Goal: Task Accomplishment & Management: Manage account settings

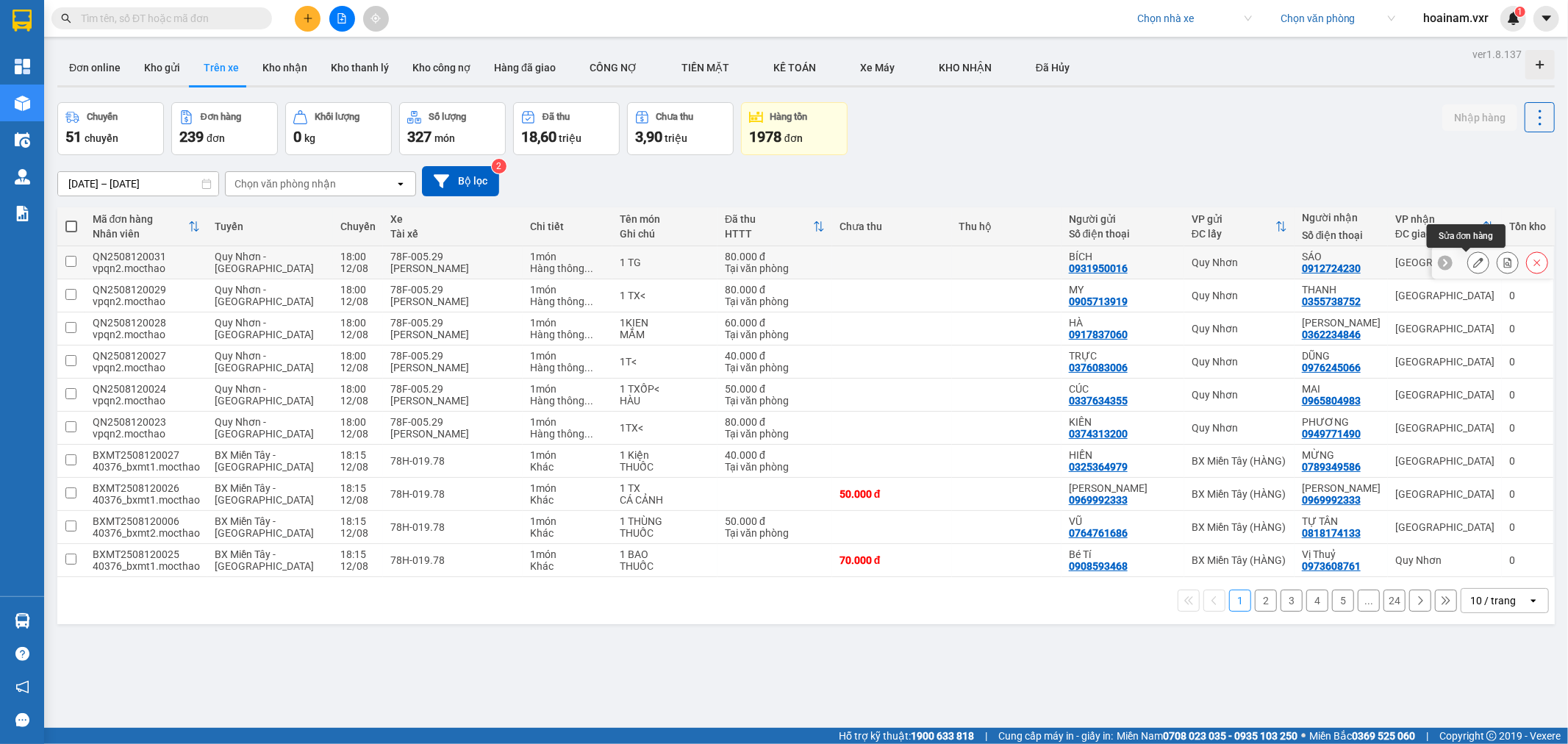
click at [1473, 261] on icon at bounding box center [1478, 262] width 11 height 11
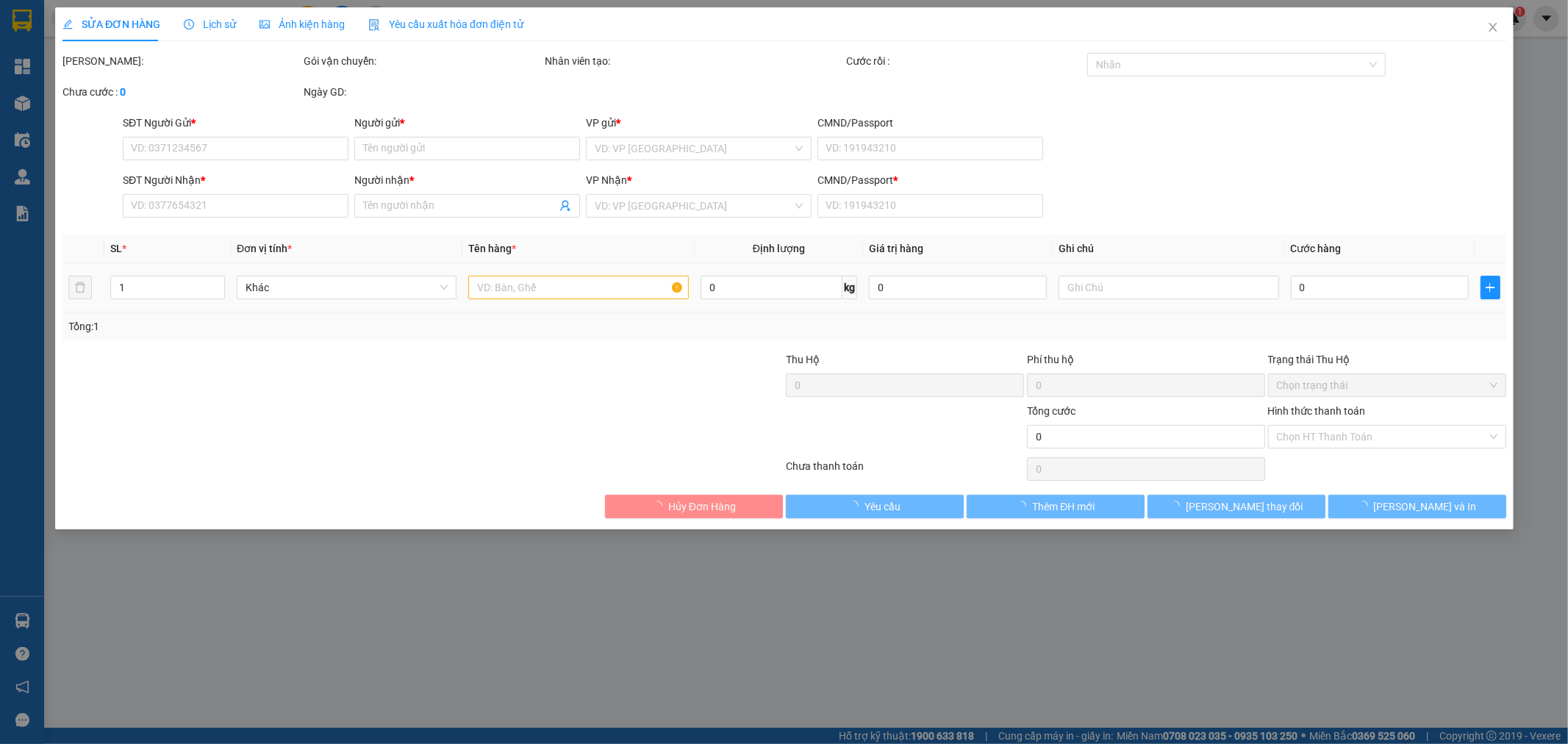
type input "0931950016"
type input "BÍCH"
type input "0912724230"
type input "SÁO"
type input "Z"
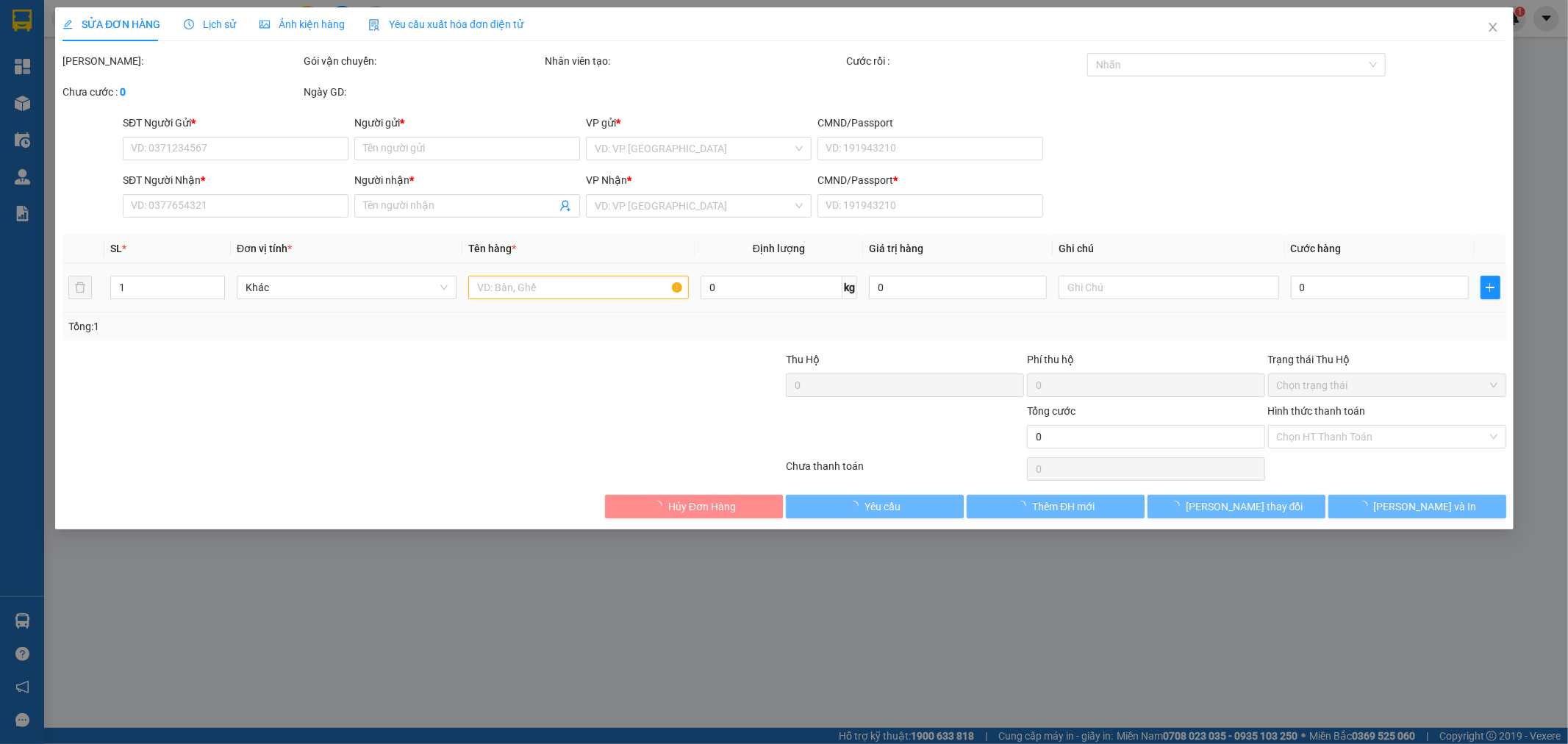
type input "80.000"
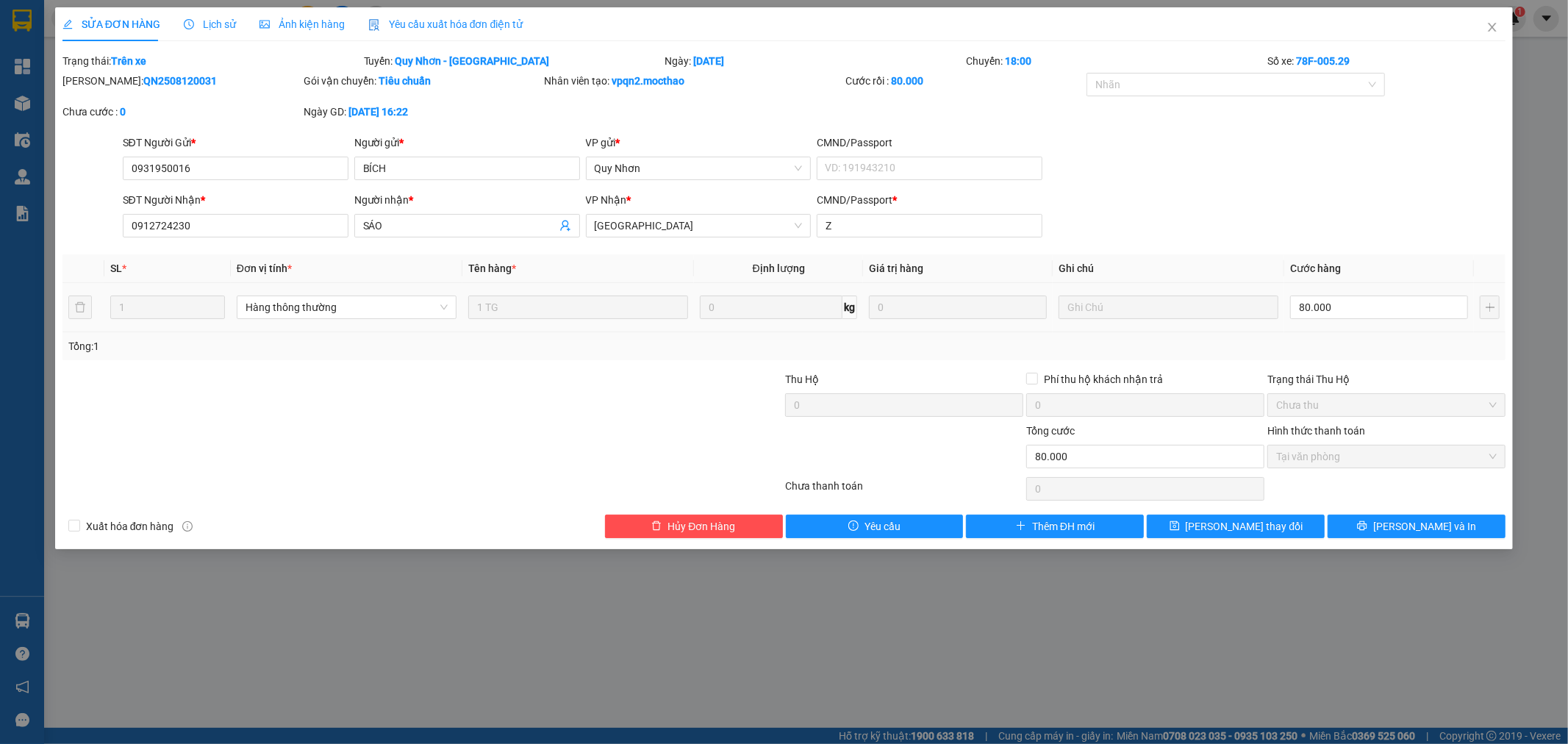
click at [497, 25] on span "Yêu cầu xuất hóa đơn điện tử" at bounding box center [445, 24] width 156 height 12
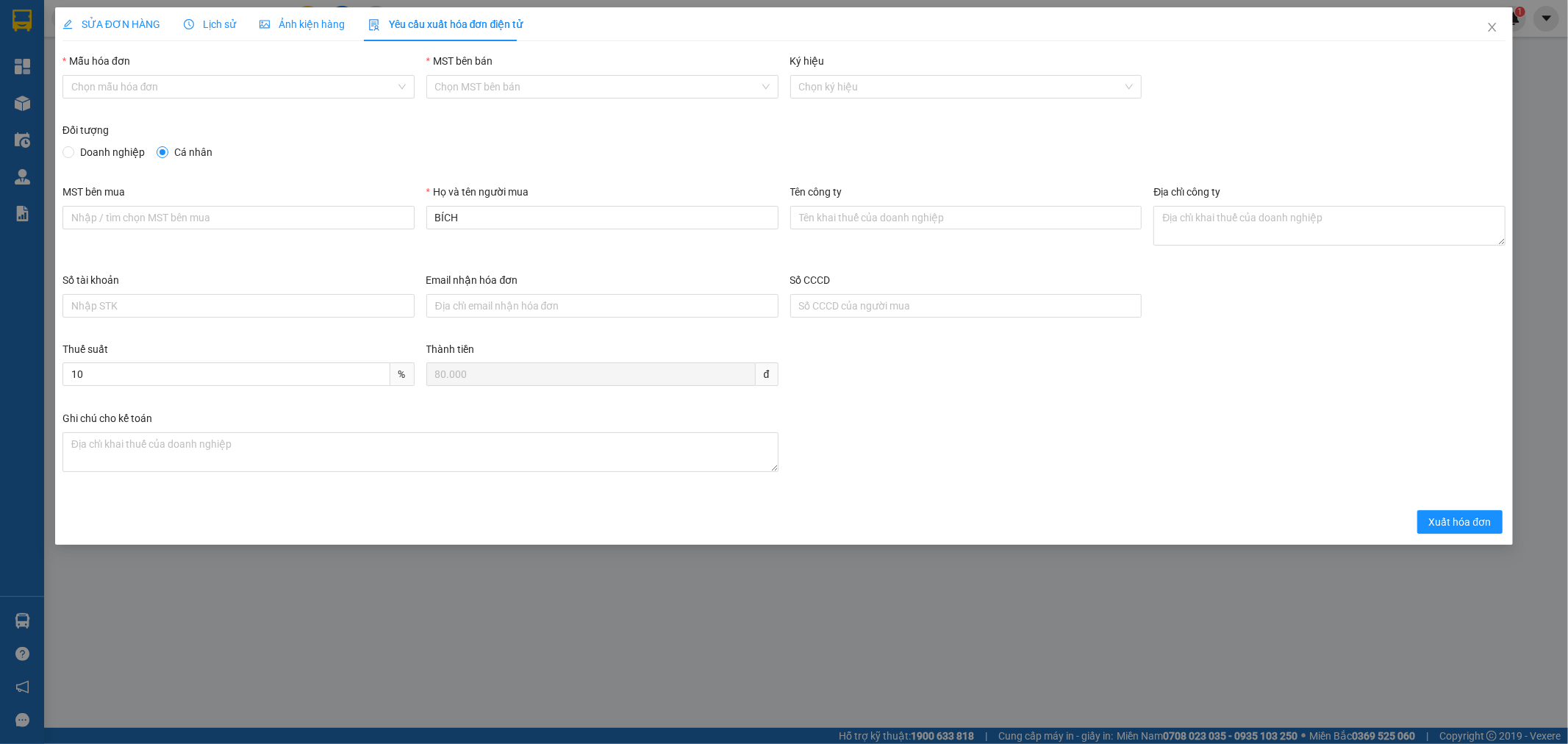
click at [81, 152] on span "Doanh nghiệp" at bounding box center [113, 152] width 76 height 17
click at [72, 152] on input "Doanh nghiệp" at bounding box center [68, 151] width 11 height 11
radio input "true"
click at [169, 146] on span "Cá nhân" at bounding box center [193, 152] width 50 height 17
click at [167, 146] on input "Cá nhân" at bounding box center [161, 151] width 11 height 11
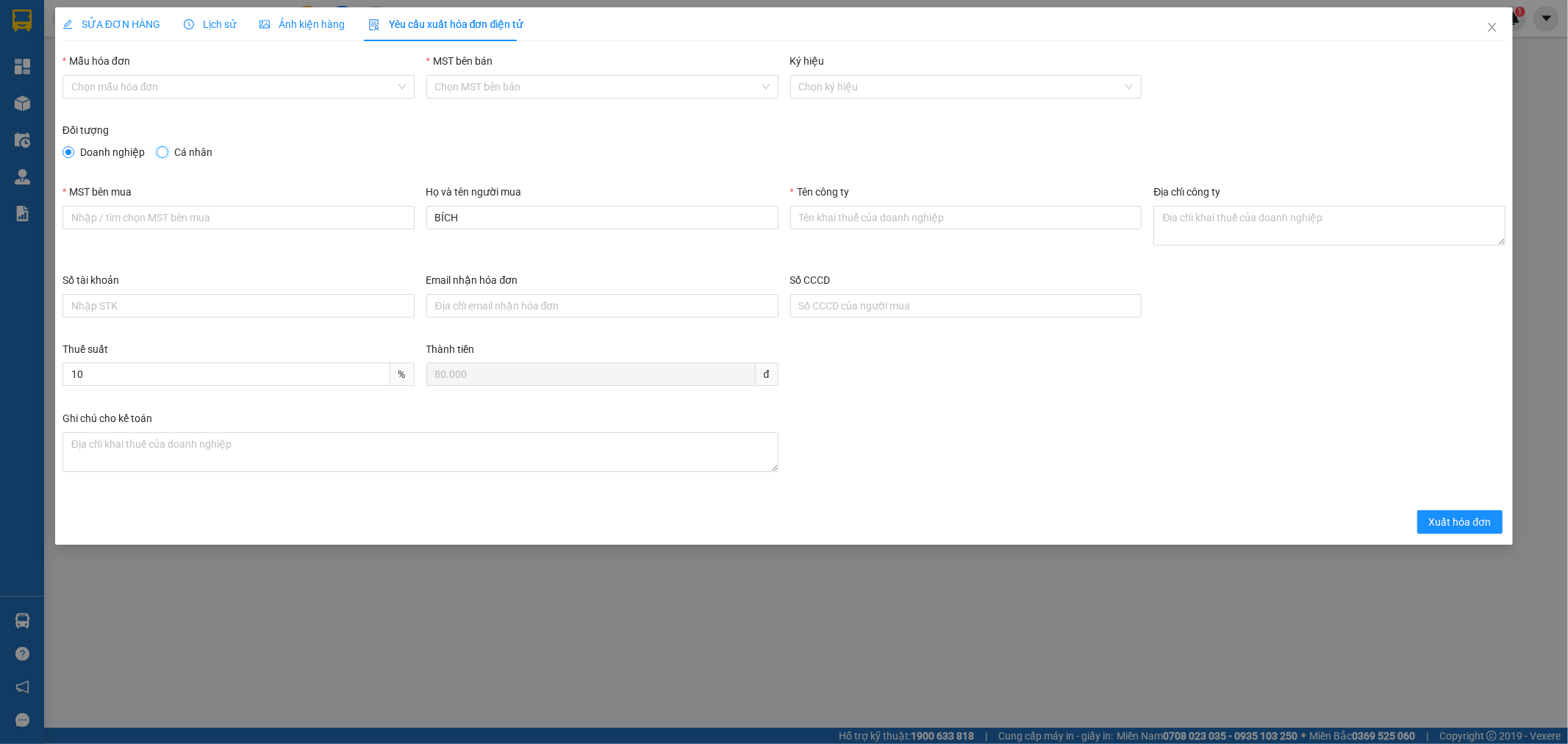
radio input "true"
radio input "false"
